Goal: Task Accomplishment & Management: Complete application form

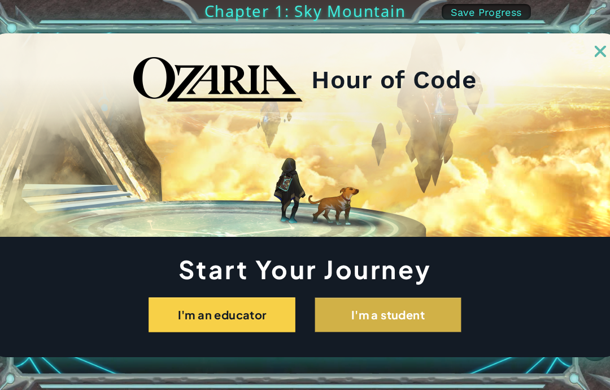
click at [403, 317] on button "I'm a student" at bounding box center [388, 314] width 147 height 35
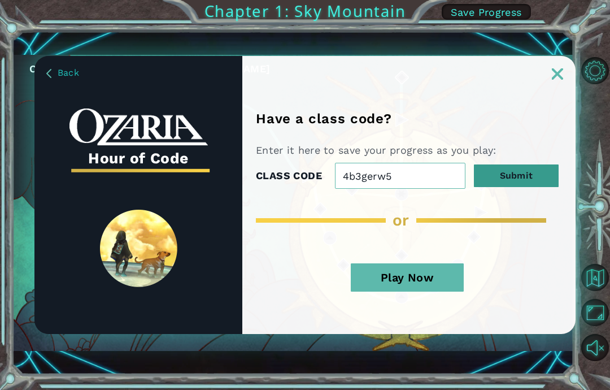
click at [518, 181] on button "Submit" at bounding box center [516, 175] width 85 height 23
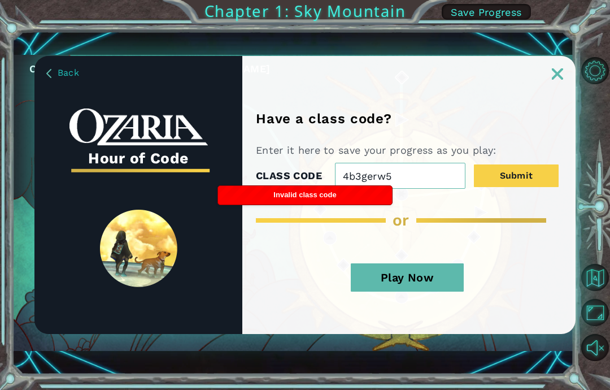
click at [426, 175] on input "4b3gerw5" at bounding box center [400, 176] width 130 height 26
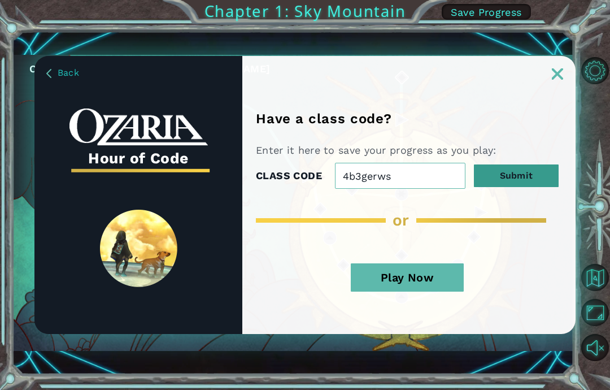
click at [518, 166] on button "Submit" at bounding box center [516, 175] width 85 height 23
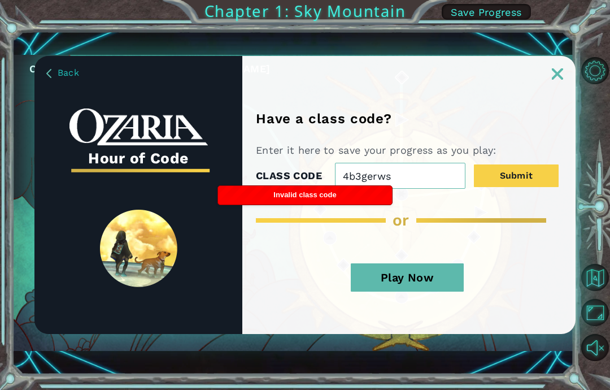
click at [430, 163] on input "4b3gerws" at bounding box center [400, 176] width 130 height 26
click at [413, 172] on input "4b3gerws" at bounding box center [400, 176] width 130 height 26
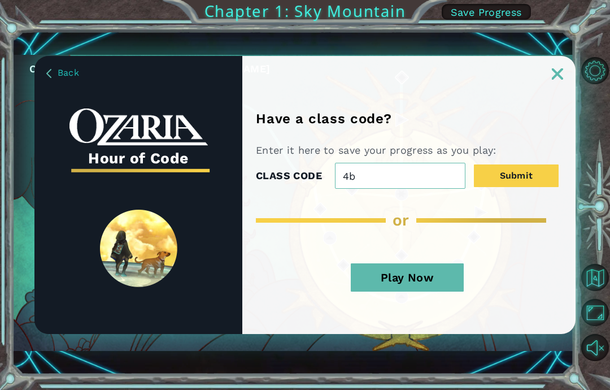
type input "4"
click at [58, 67] on span "Back" at bounding box center [68, 72] width 21 height 11
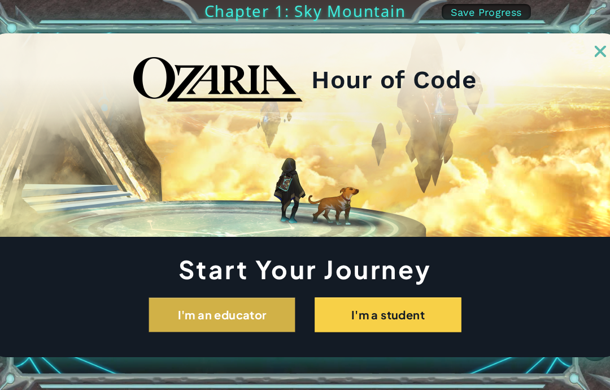
click at [202, 329] on button "I'm an educator" at bounding box center [222, 314] width 147 height 35
